Goal: Transaction & Acquisition: Download file/media

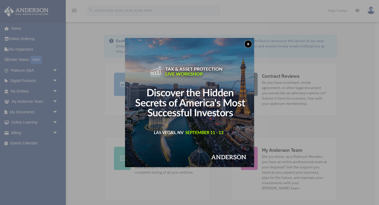
click at [249, 43] on button "x" at bounding box center [248, 44] width 8 height 8
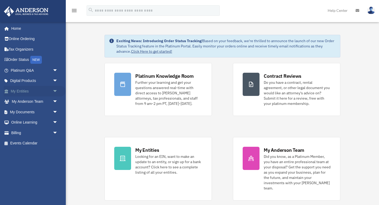
click at [23, 90] on link "My Entities arrow_drop_down" at bounding box center [35, 91] width 62 height 11
click at [34, 89] on link "My Entities arrow_drop_down" at bounding box center [35, 91] width 62 height 11
click at [55, 92] on span "arrow_drop_down" at bounding box center [58, 91] width 11 height 11
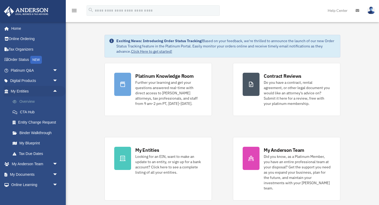
click at [34, 102] on link "Overview" at bounding box center [36, 101] width 58 height 11
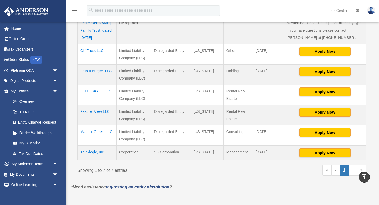
scroll to position [122, 0]
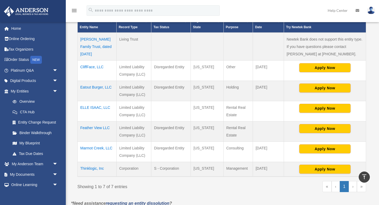
click at [92, 144] on td "Marmot Creek, LLC" at bounding box center [97, 151] width 39 height 20
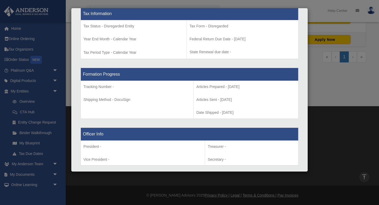
scroll to position [0, 0]
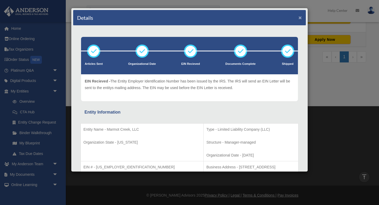
click at [300, 18] on button "×" at bounding box center [299, 18] width 3 height 6
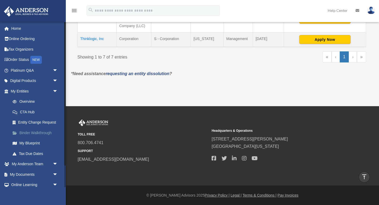
click at [35, 134] on link "Binder Walkthrough" at bounding box center [36, 132] width 58 height 11
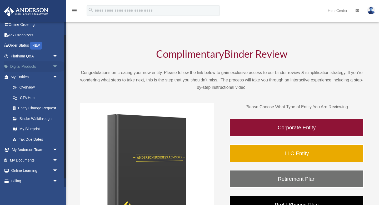
scroll to position [25, 0]
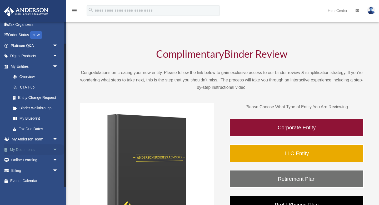
click at [28, 148] on link "My Documents arrow_drop_down" at bounding box center [35, 149] width 62 height 11
click at [57, 149] on span "arrow_drop_down" at bounding box center [58, 149] width 11 height 11
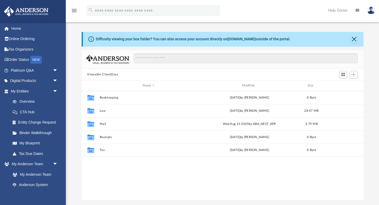
scroll to position [119, 282]
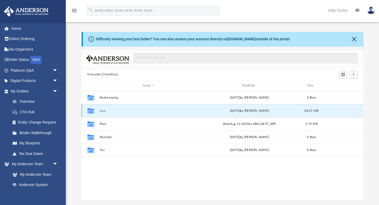
click at [100, 110] on button "Law" at bounding box center [148, 110] width 98 height 3
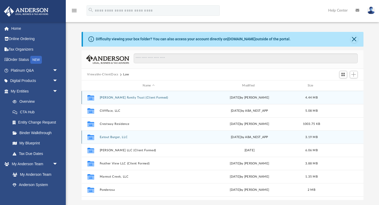
scroll to position [2, 0]
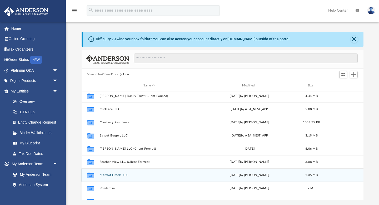
click at [115, 174] on button "Marmot Creek, LLC" at bounding box center [148, 174] width 98 height 3
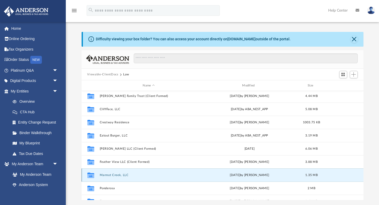
click at [115, 174] on button "Marmot Creek, LLC" at bounding box center [148, 174] width 98 height 3
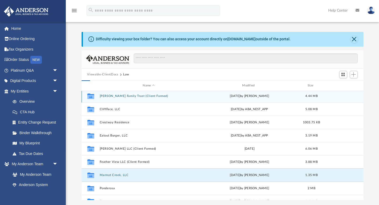
scroll to position [0, 0]
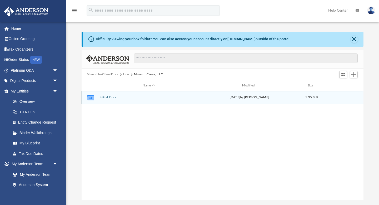
click at [105, 97] on button "Initial Docs" at bounding box center [148, 97] width 98 height 3
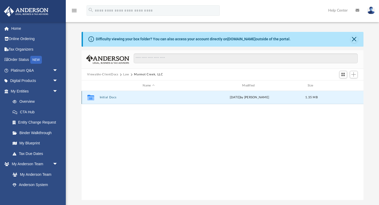
click at [105, 97] on button "Initial Docs" at bounding box center [148, 97] width 98 height 3
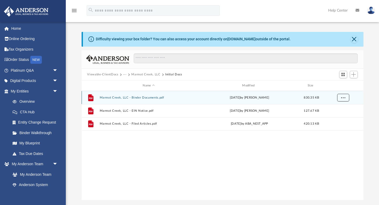
click at [345, 97] on button "More options" at bounding box center [343, 98] width 12 height 8
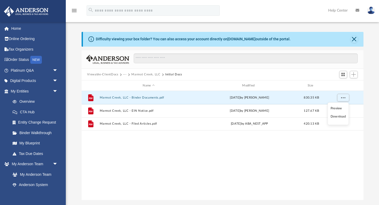
click at [336, 116] on li "Download" at bounding box center [337, 117] width 15 height 6
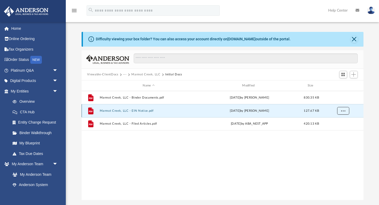
click at [341, 110] on span "More options" at bounding box center [343, 110] width 4 height 3
click at [340, 131] on li "Download" at bounding box center [337, 130] width 15 height 6
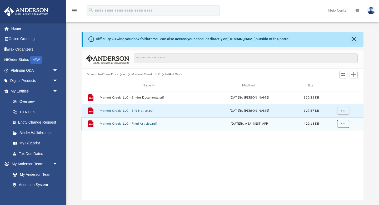
click at [343, 126] on button "More options" at bounding box center [343, 124] width 12 height 8
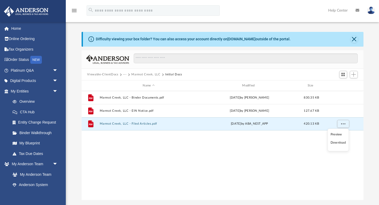
click at [342, 143] on li "Download" at bounding box center [337, 143] width 15 height 6
